Goal: Task Accomplishment & Management: Complete application form

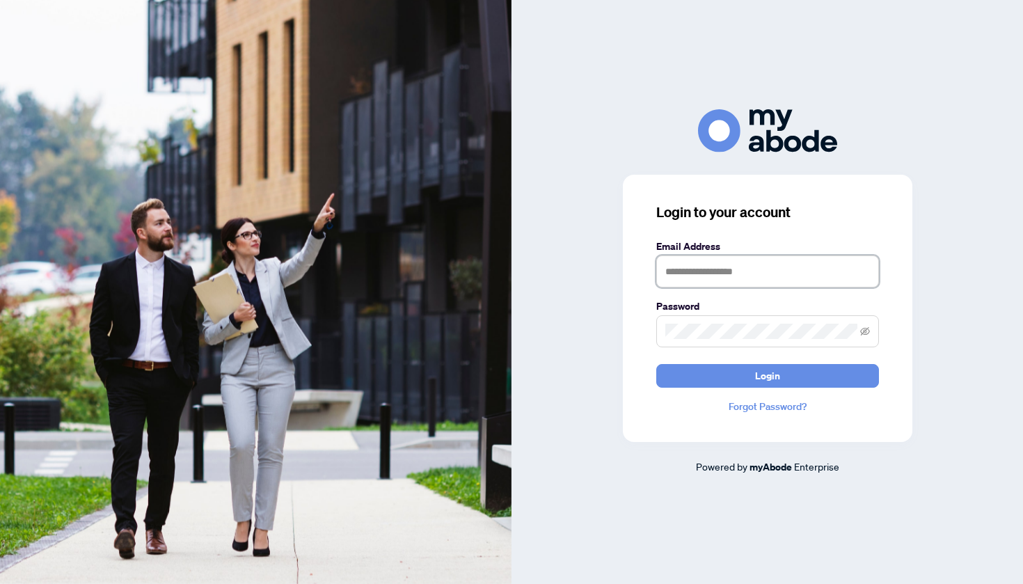
type input "**********"
click at [739, 371] on button "Login" at bounding box center [767, 376] width 223 height 24
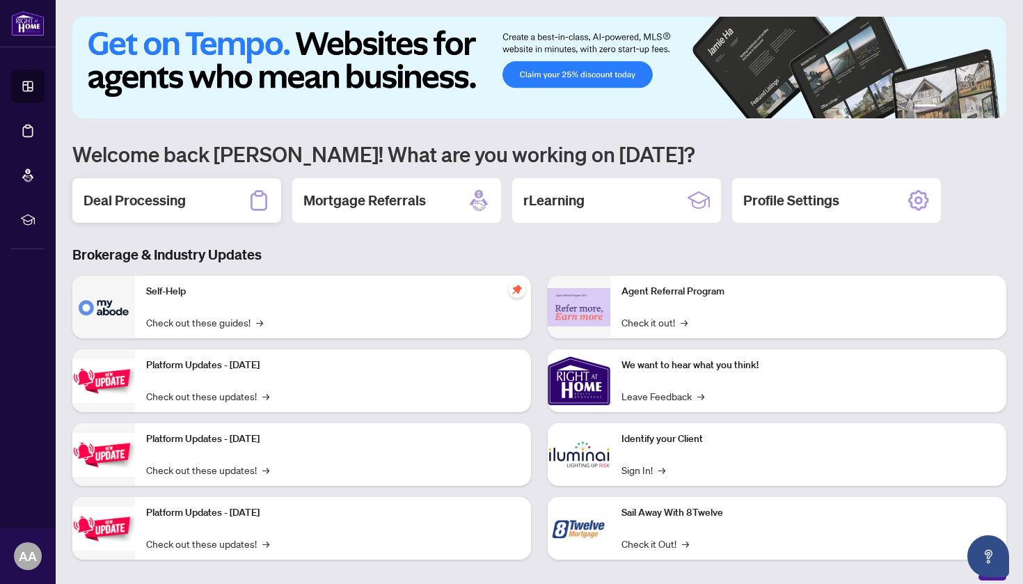
click at [192, 192] on div "Deal Processing" at bounding box center [176, 200] width 209 height 45
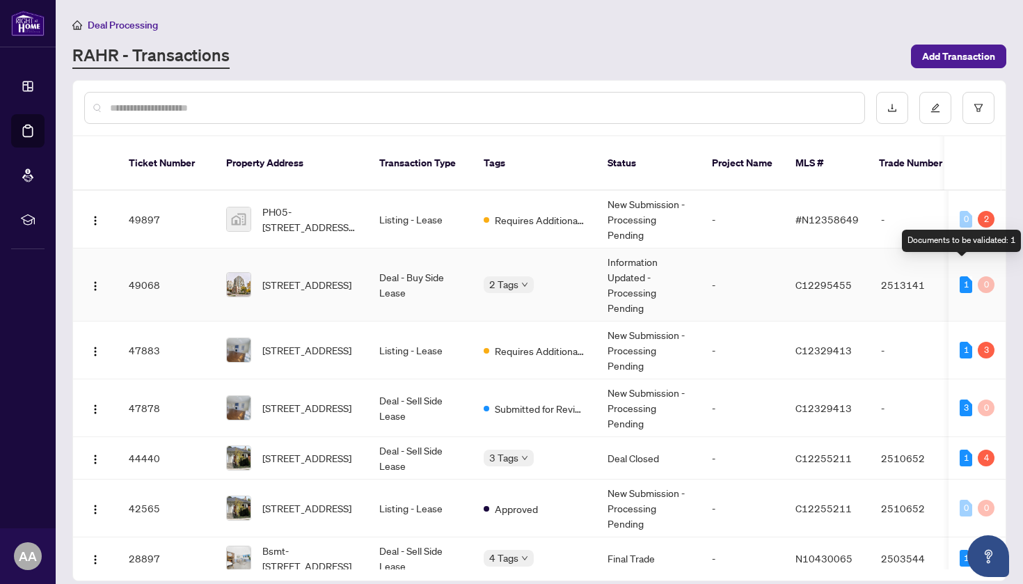
click at [966, 276] on div "1" at bounding box center [966, 284] width 13 height 17
click at [367, 271] on td "[STREET_ADDRESS]" at bounding box center [291, 284] width 153 height 73
click at [618, 337] on td "New Submission - Processing Pending" at bounding box center [648, 350] width 104 height 58
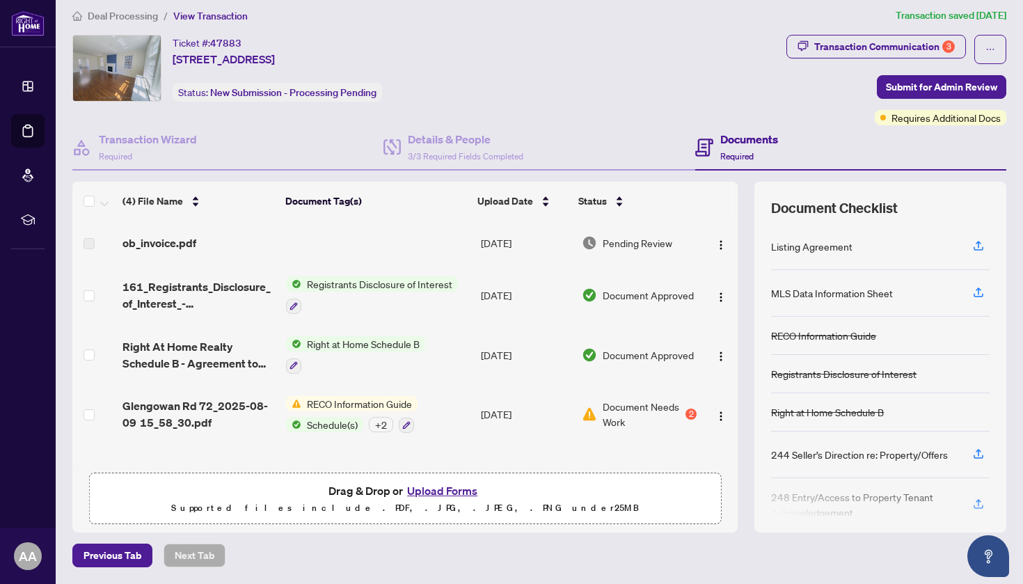
scroll to position [8, 0]
click at [676, 413] on span "Document Needs Work" at bounding box center [643, 414] width 80 height 31
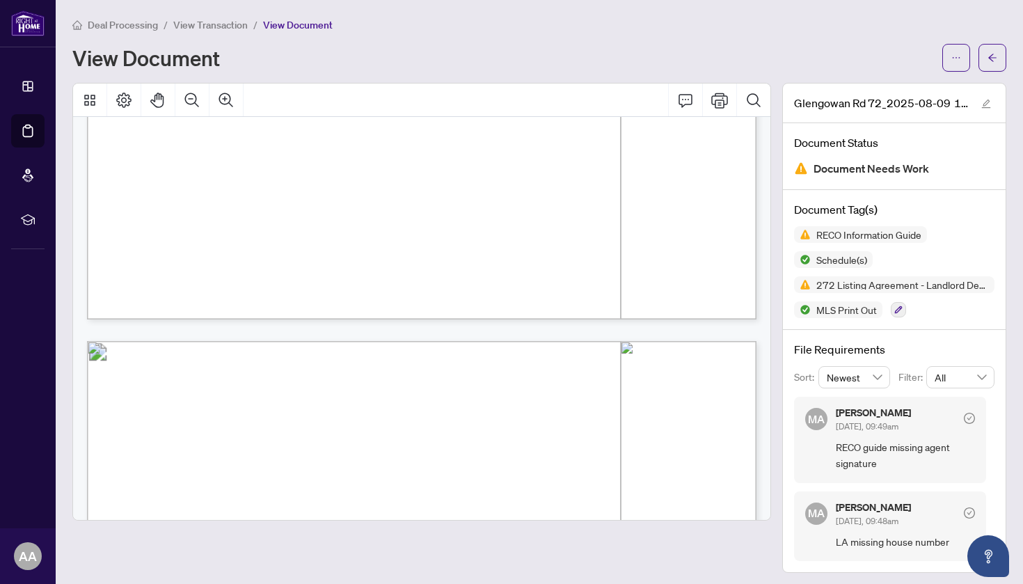
scroll to position [2459, 0]
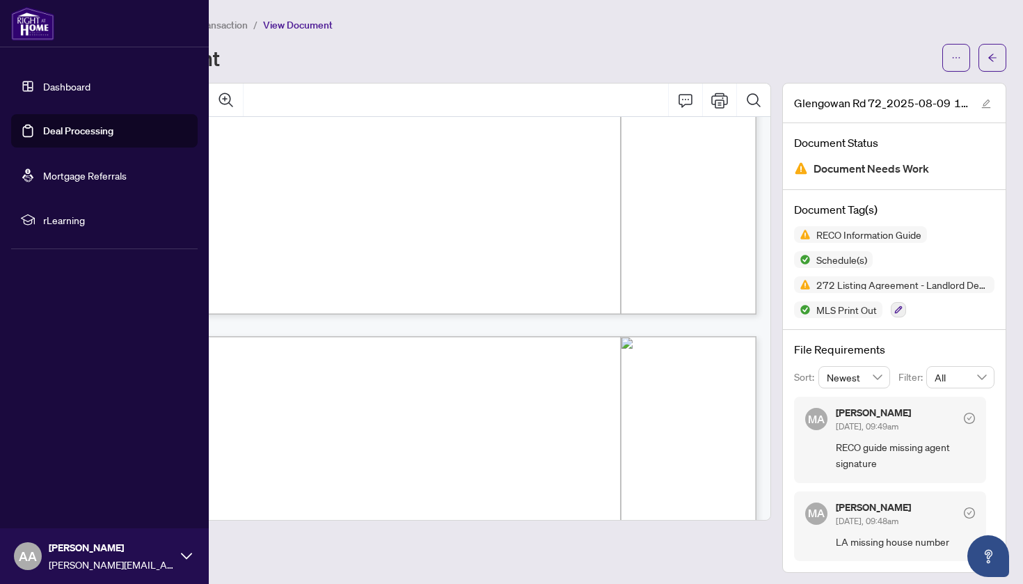
click at [72, 91] on link "Dashboard" at bounding box center [66, 86] width 47 height 13
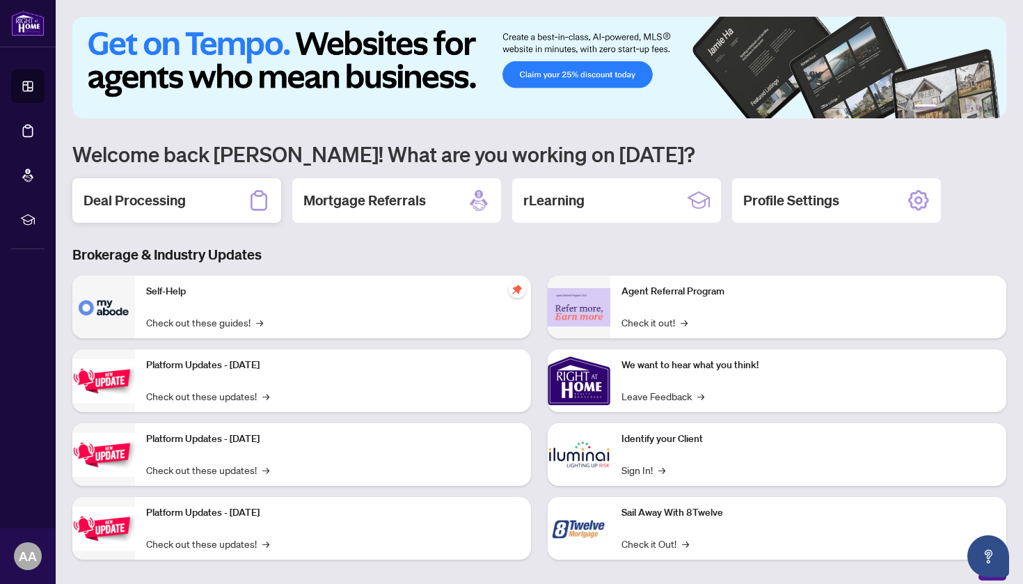
click at [178, 197] on h2 "Deal Processing" at bounding box center [134, 200] width 102 height 19
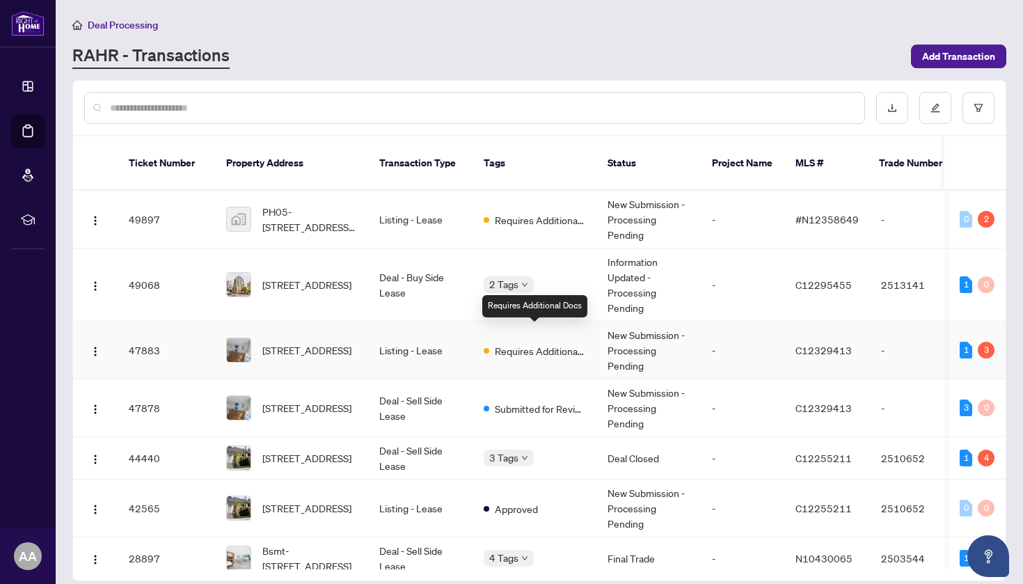
click at [556, 343] on span "Requires Additional Docs" at bounding box center [540, 350] width 90 height 15
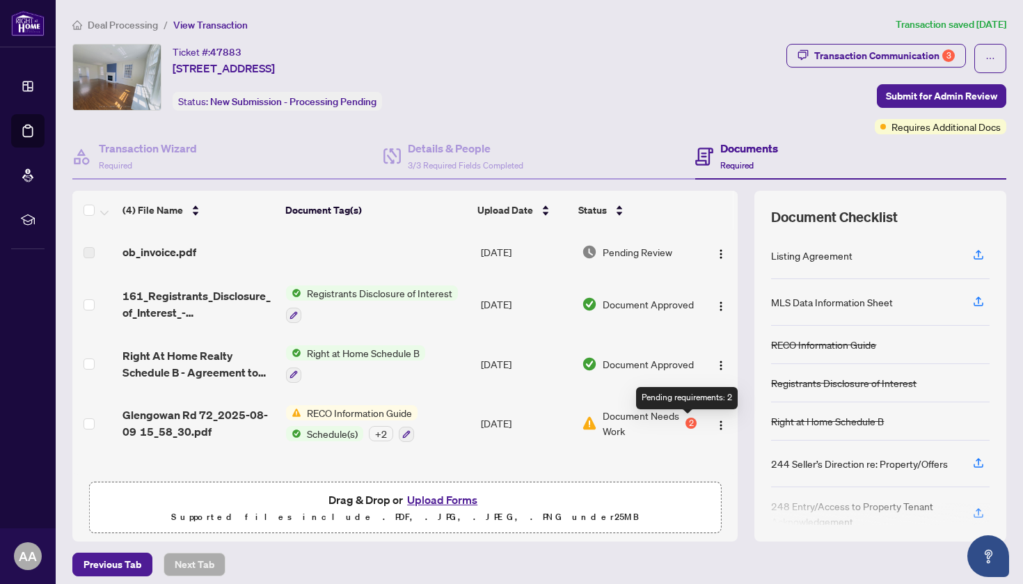
click at [685, 422] on div "2" at bounding box center [690, 422] width 11 height 11
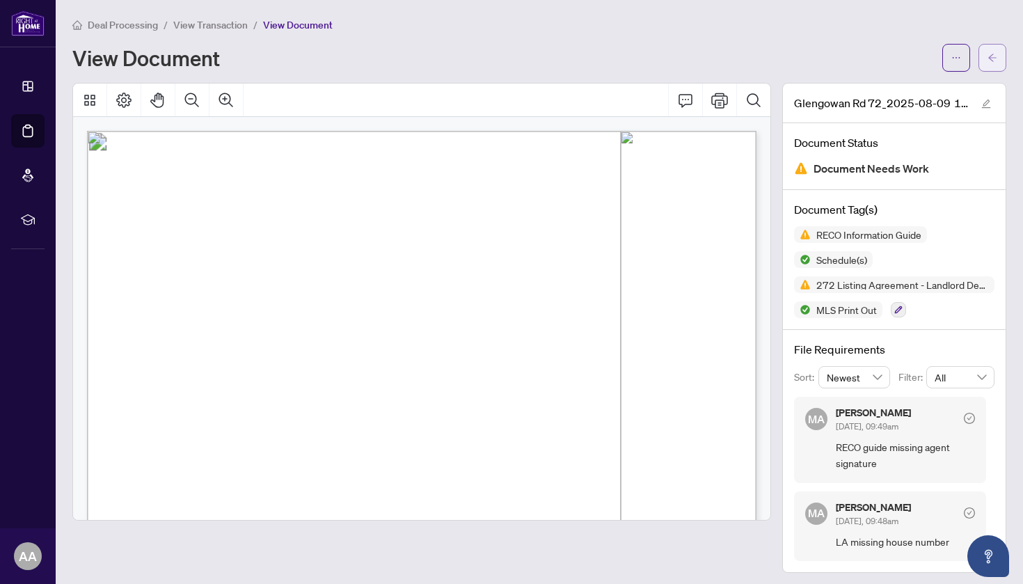
click at [993, 53] on icon "arrow-left" at bounding box center [992, 58] width 10 height 10
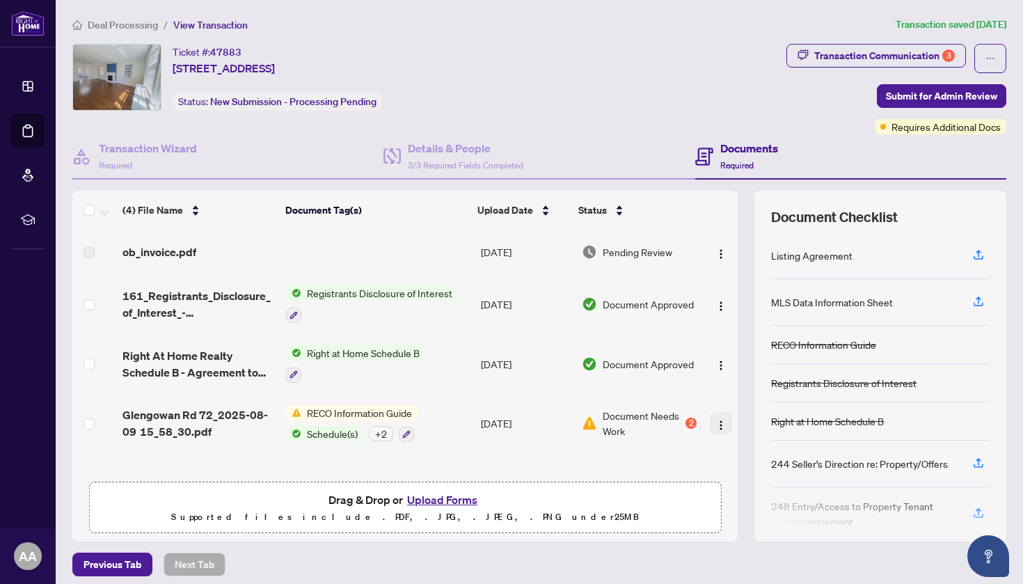
click at [718, 427] on img "button" at bounding box center [720, 425] width 11 height 11
click at [450, 500] on button "Upload Forms" at bounding box center [442, 500] width 79 height 18
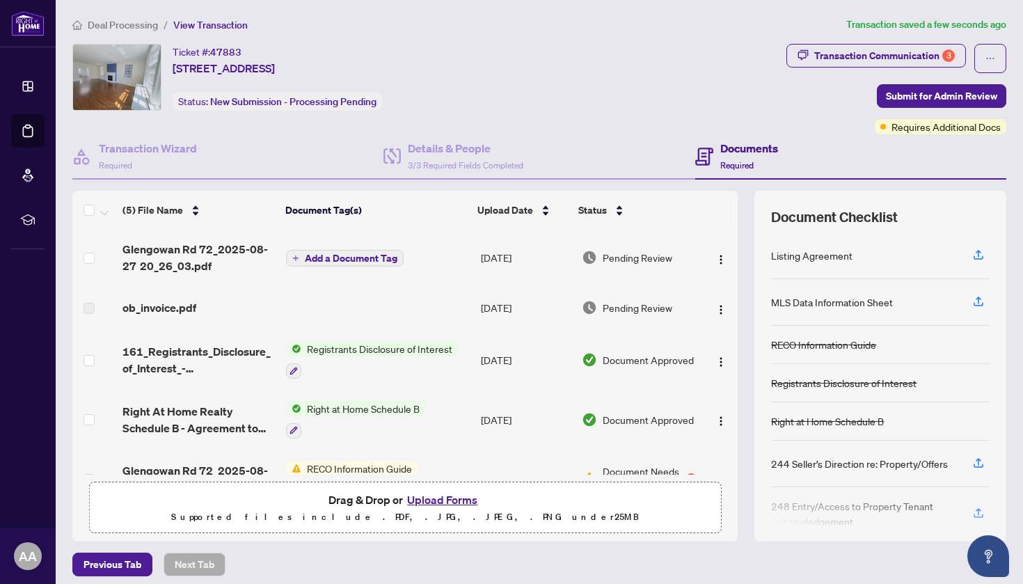
click at [376, 260] on span "Add a Document Tag" at bounding box center [351, 258] width 93 height 10
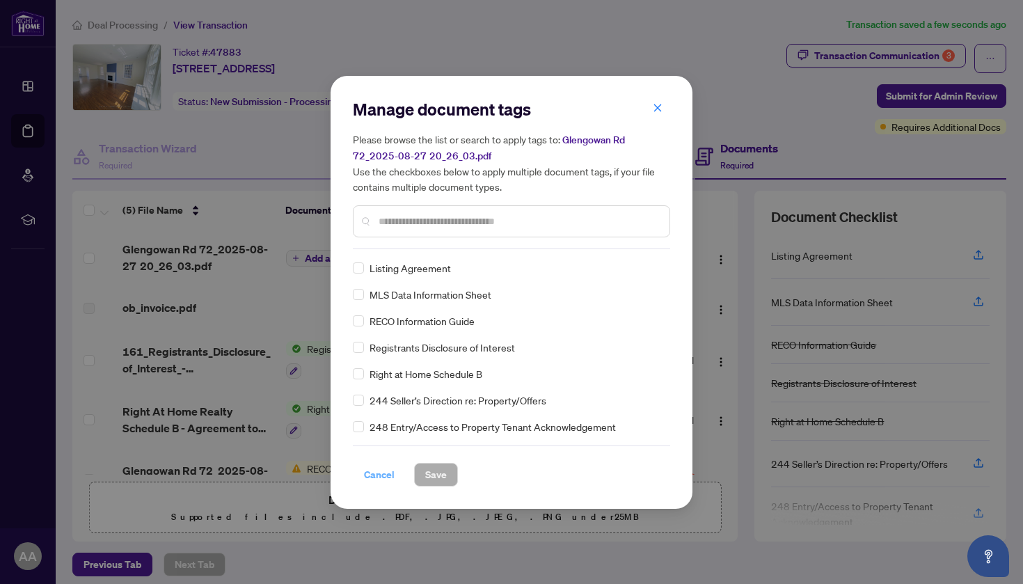
click at [384, 471] on span "Cancel" at bounding box center [379, 474] width 31 height 22
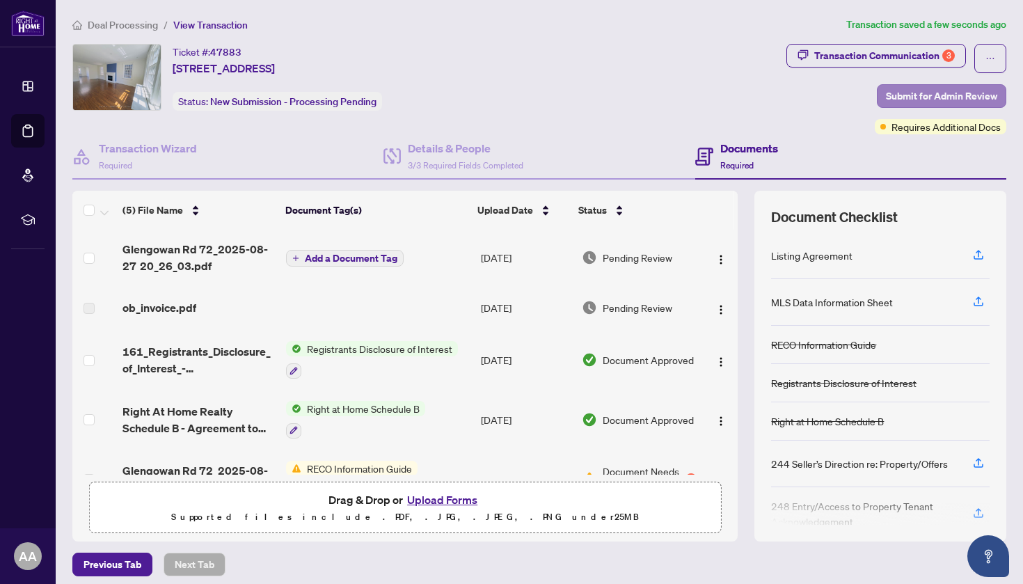
click at [932, 94] on span "Submit for Admin Review" at bounding box center [941, 96] width 111 height 22
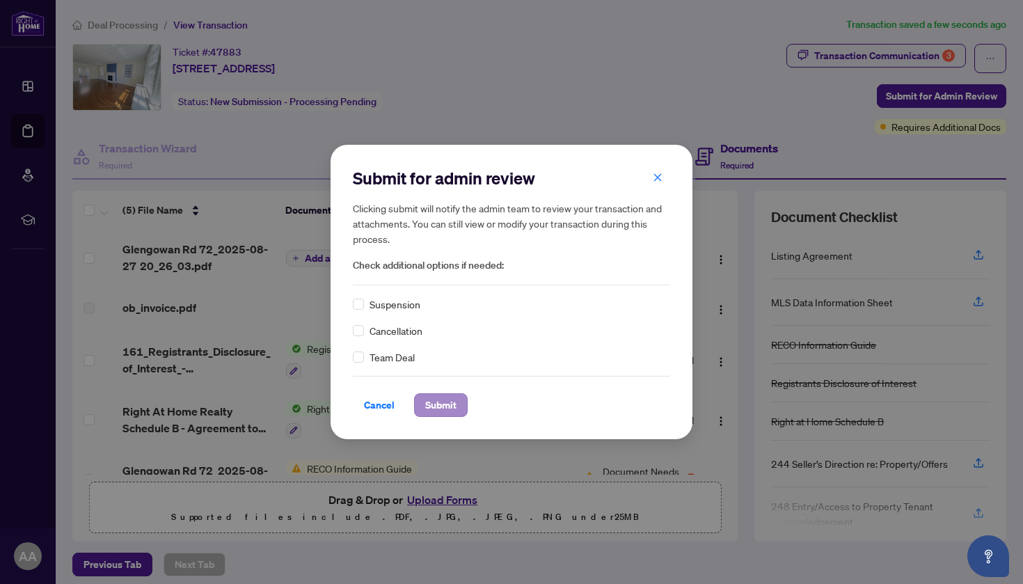
click at [429, 406] on span "Submit" at bounding box center [440, 405] width 31 height 22
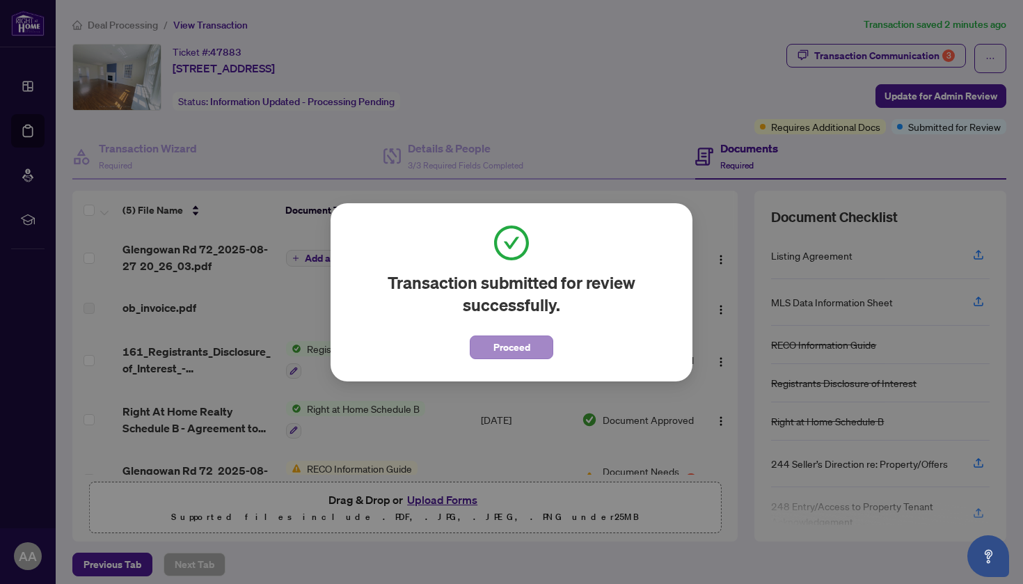
click at [521, 351] on span "Proceed" at bounding box center [511, 347] width 37 height 22
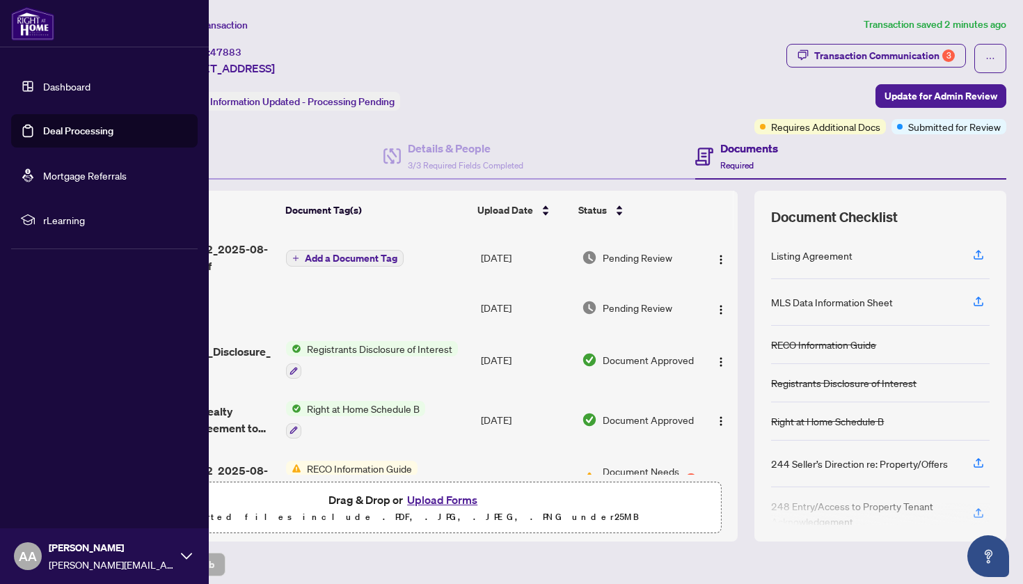
click at [43, 88] on link "Dashboard" at bounding box center [66, 86] width 47 height 13
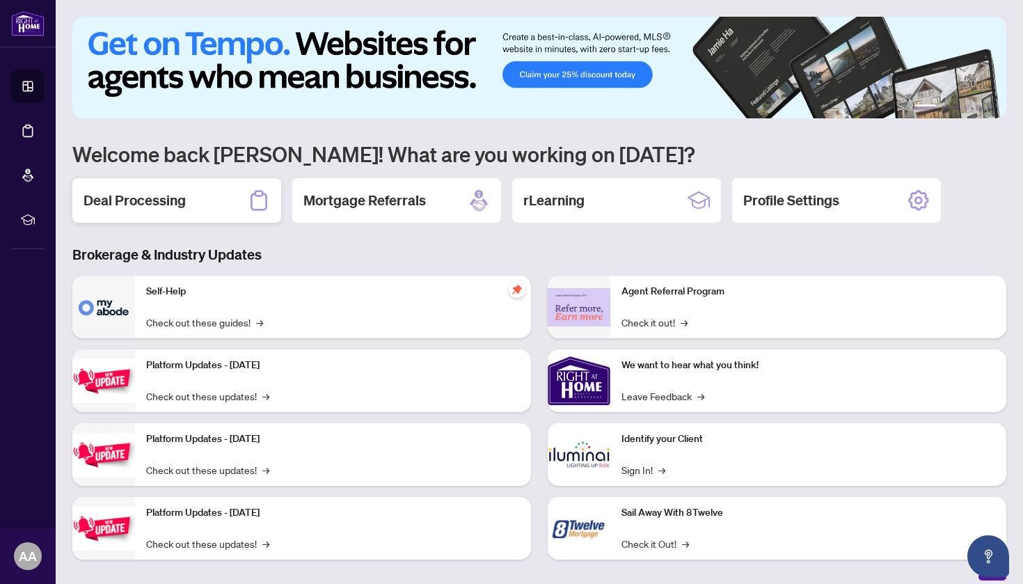
click at [202, 201] on div "Deal Processing" at bounding box center [176, 200] width 209 height 45
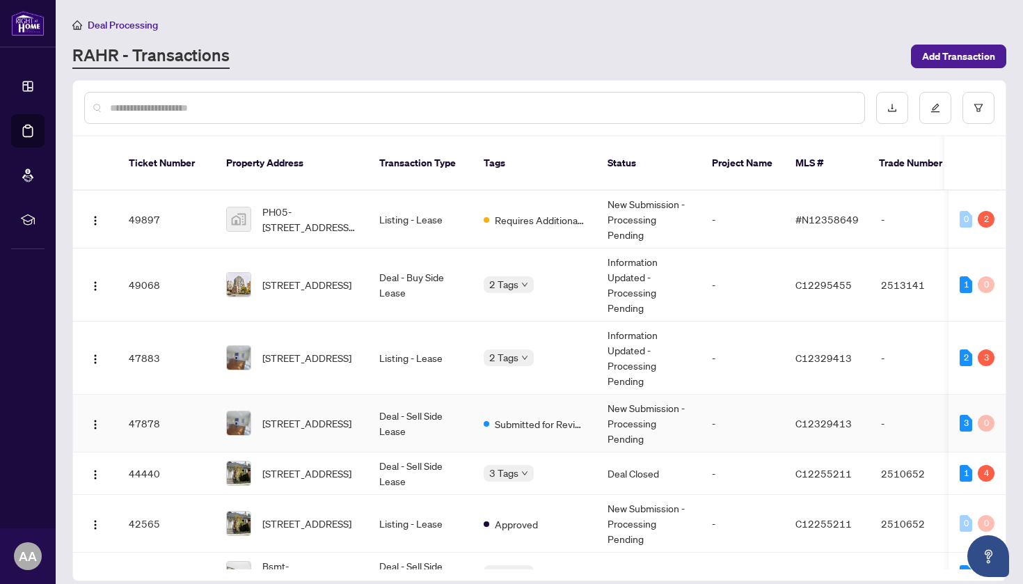
click at [412, 399] on td "Deal - Sell Side Lease" at bounding box center [420, 424] width 104 height 58
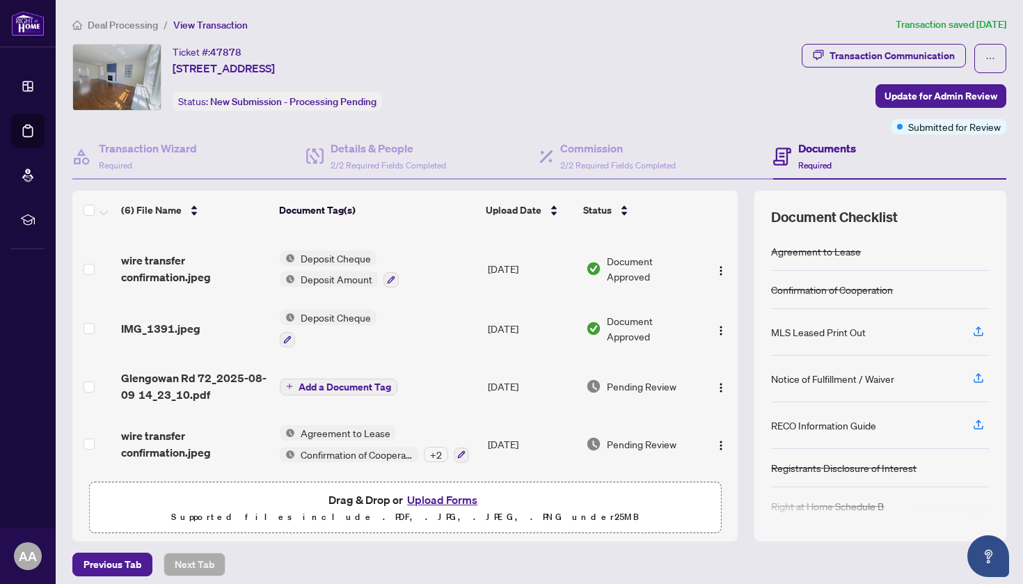
scroll to position [116, 0]
click at [946, 96] on span "Update for Admin Review" at bounding box center [940, 96] width 113 height 22
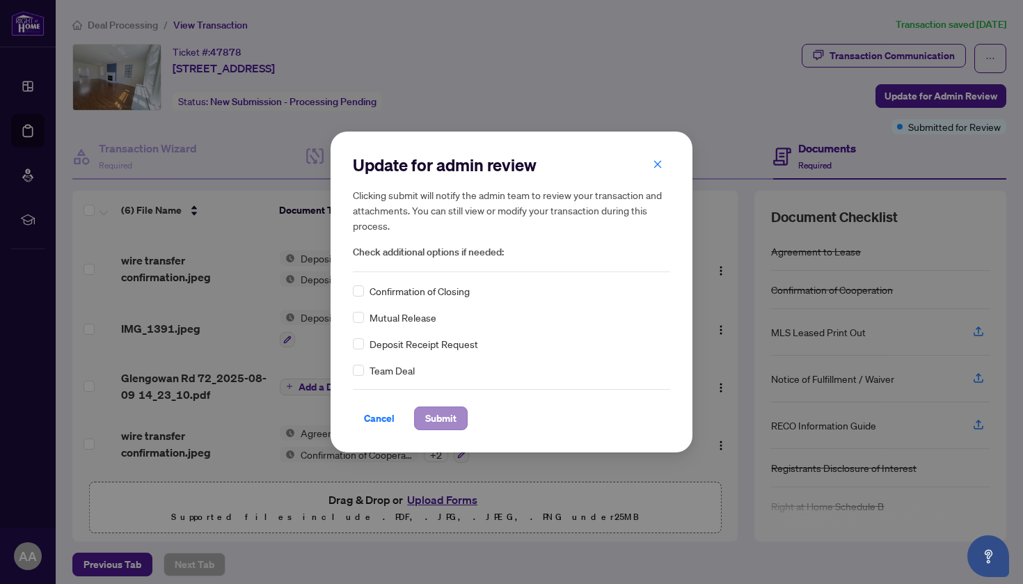
click at [438, 413] on span "Submit" at bounding box center [440, 418] width 31 height 22
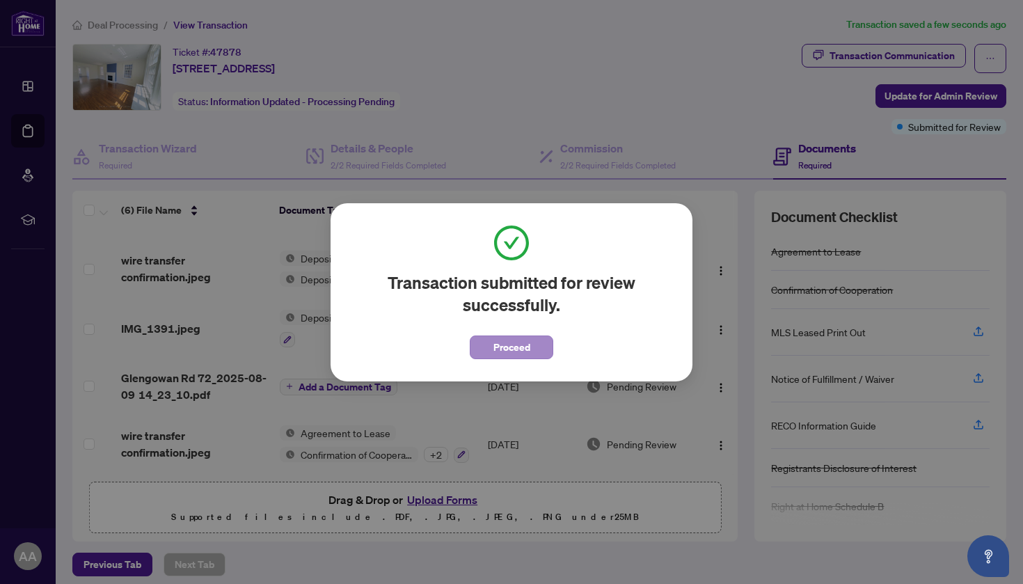
click at [491, 351] on button "Proceed" at bounding box center [511, 347] width 83 height 24
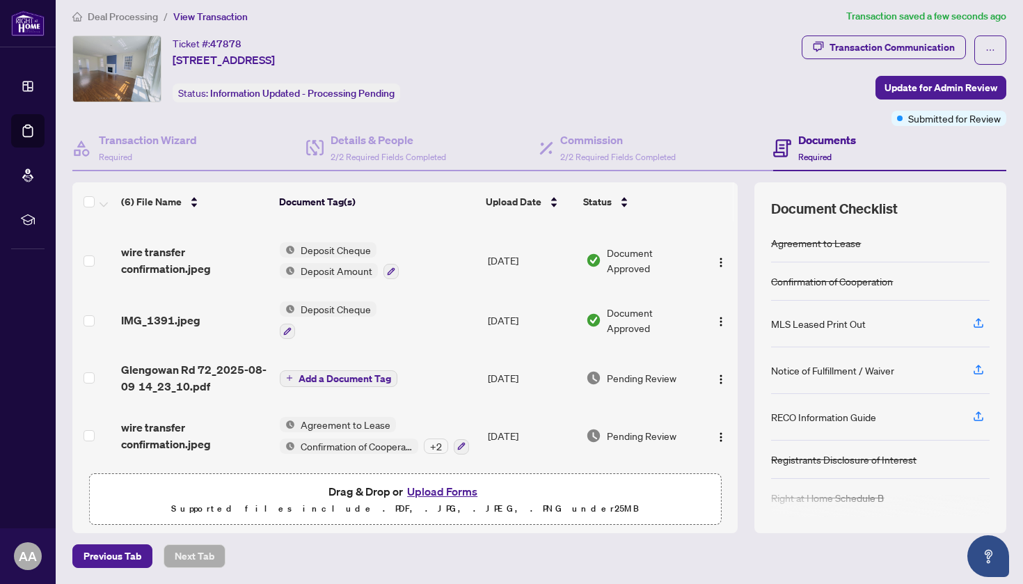
click at [372, 417] on span "Agreement to Lease" at bounding box center [345, 424] width 101 height 15
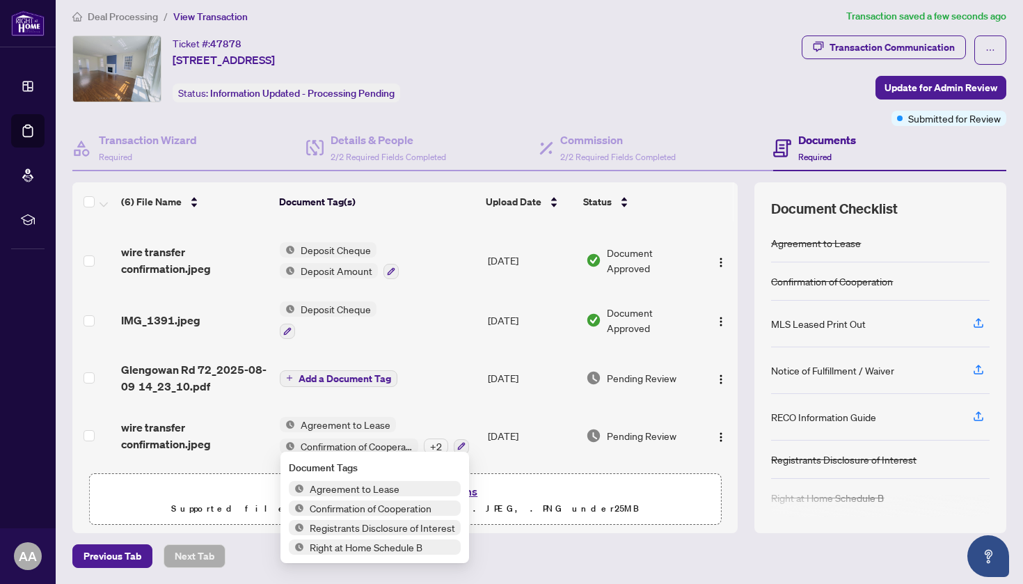
click at [408, 399] on td "Add a Document Tag" at bounding box center [378, 378] width 208 height 56
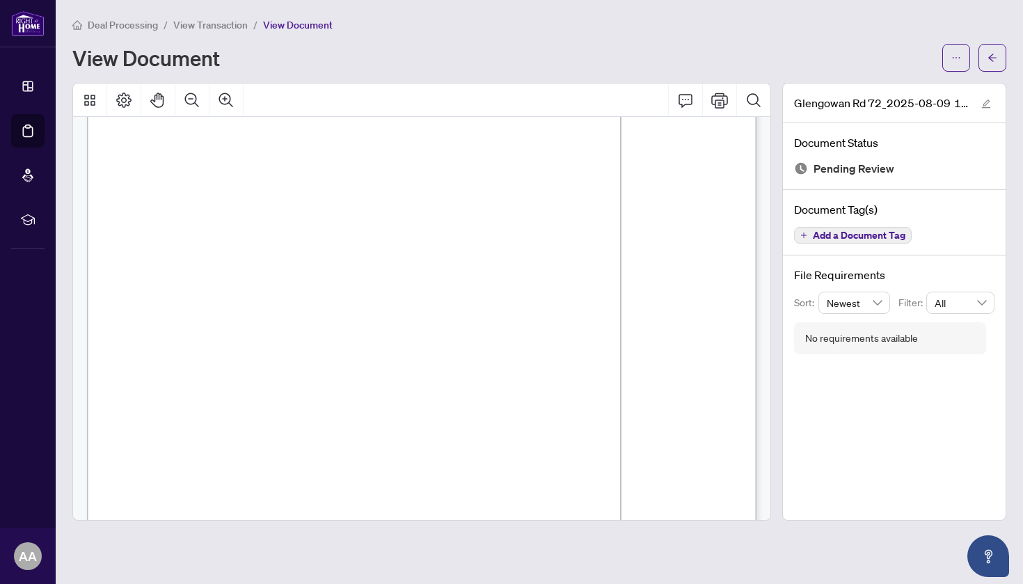
scroll to position [2805, 0]
drag, startPoint x: 243, startPoint y: 127, endPoint x: 363, endPoint y: 124, distance: 119.7
click at [488, 287] on span "The Tenant will pay to the said Landlord monthly and every month during the sai…" at bounding box center [443, 286] width 533 height 10
